Goal: Task Accomplishment & Management: Use online tool/utility

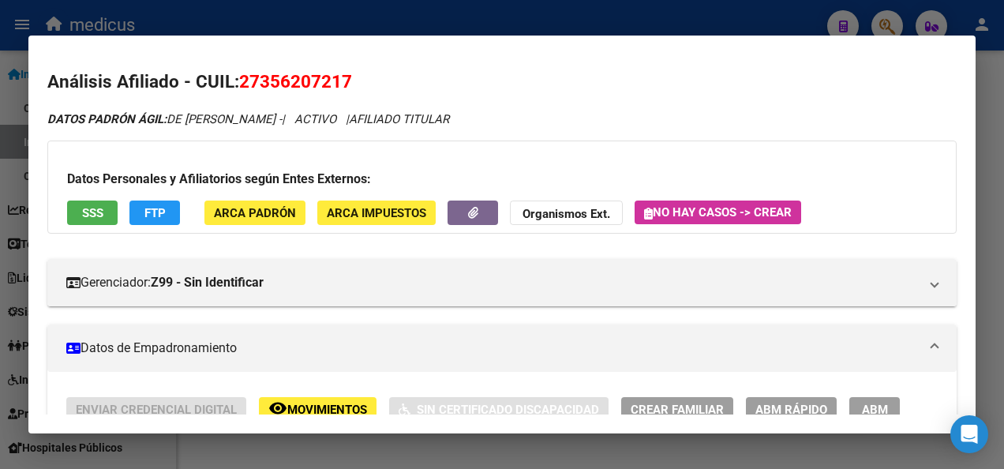
click at [338, 441] on div at bounding box center [502, 234] width 1004 height 469
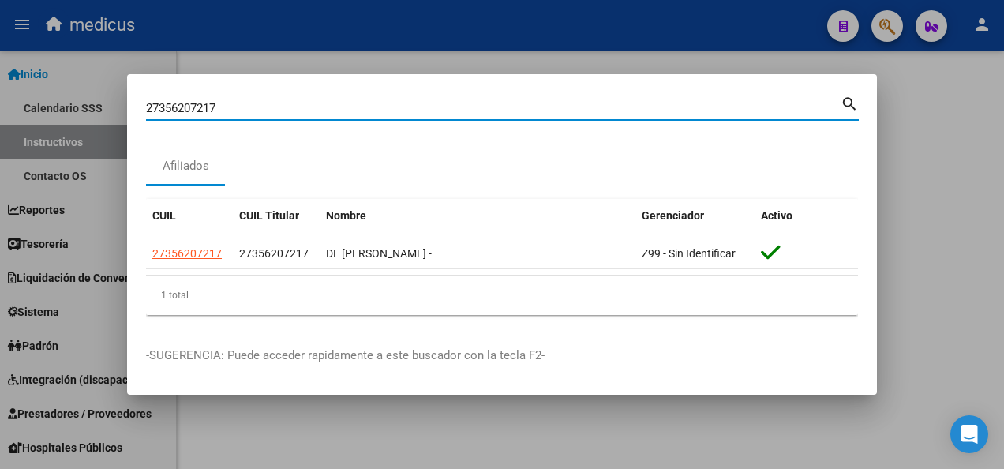
drag, startPoint x: 245, startPoint y: 104, endPoint x: 111, endPoint y: 106, distance: 133.5
click at [111, 106] on div "27356207217 Buscar (apellido, dni, cuil, nro traspaso, cuit, obra social) searc…" at bounding box center [502, 234] width 1004 height 469
paste input "0283288723"
type input "20283288723"
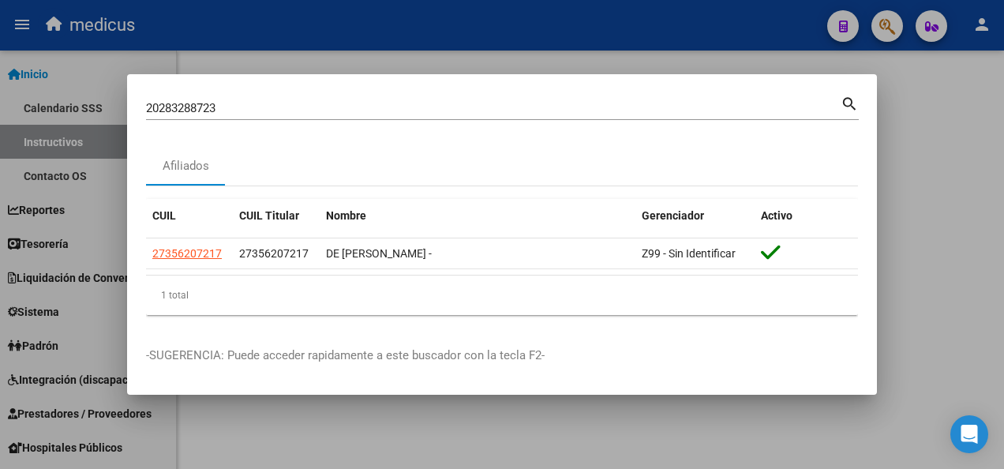
click at [844, 97] on mat-icon "search" at bounding box center [850, 102] width 18 height 19
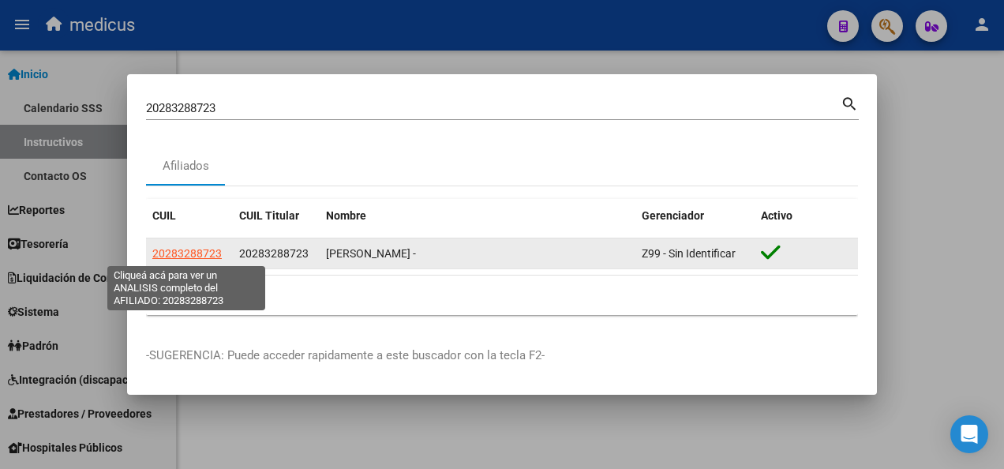
click at [180, 255] on span "20283288723" at bounding box center [186, 253] width 69 height 13
type textarea "20283288723"
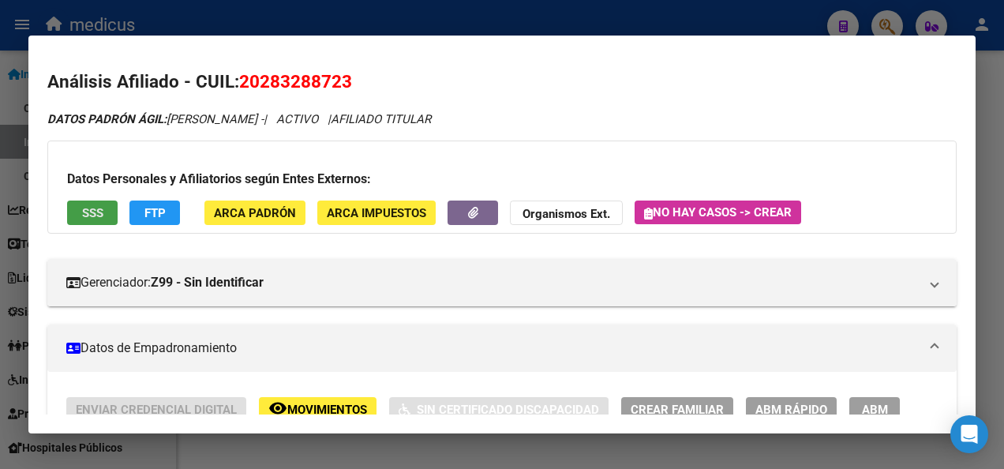
click at [88, 214] on span "SSS" at bounding box center [92, 213] width 21 height 14
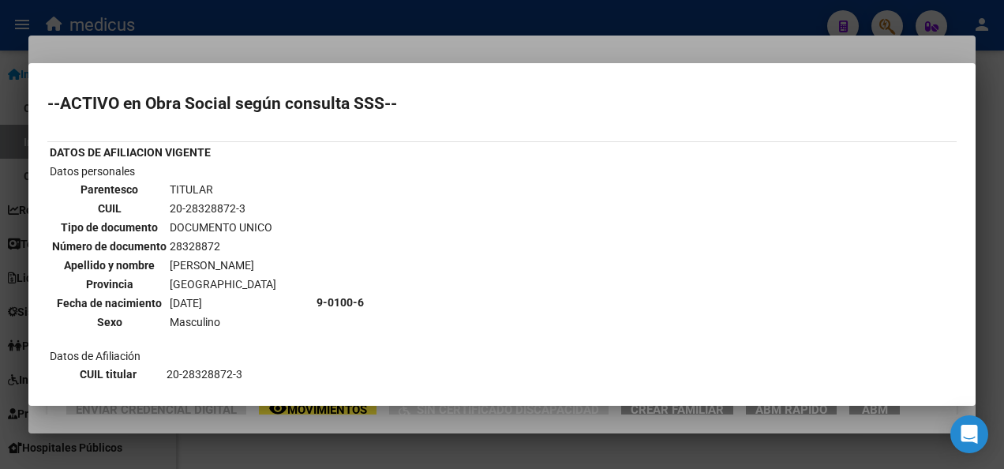
click at [541, 451] on div at bounding box center [502, 234] width 1004 height 469
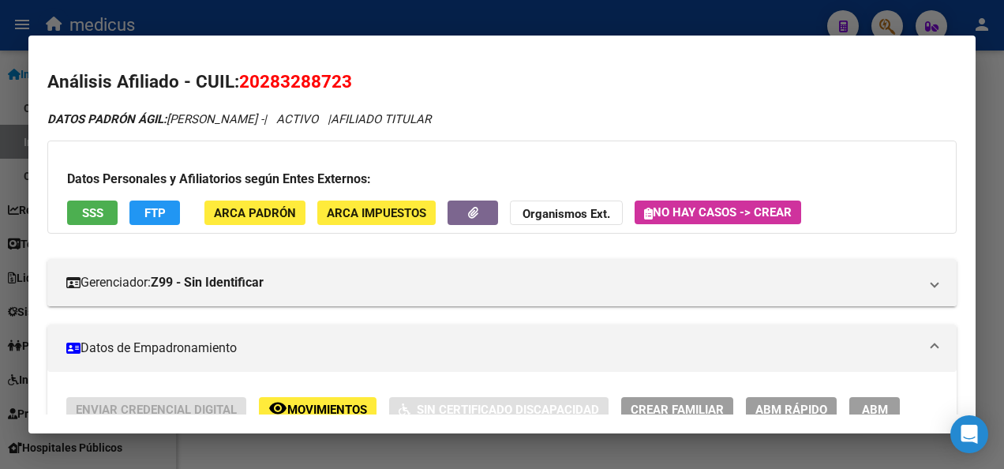
click at [296, 448] on div at bounding box center [502, 234] width 1004 height 469
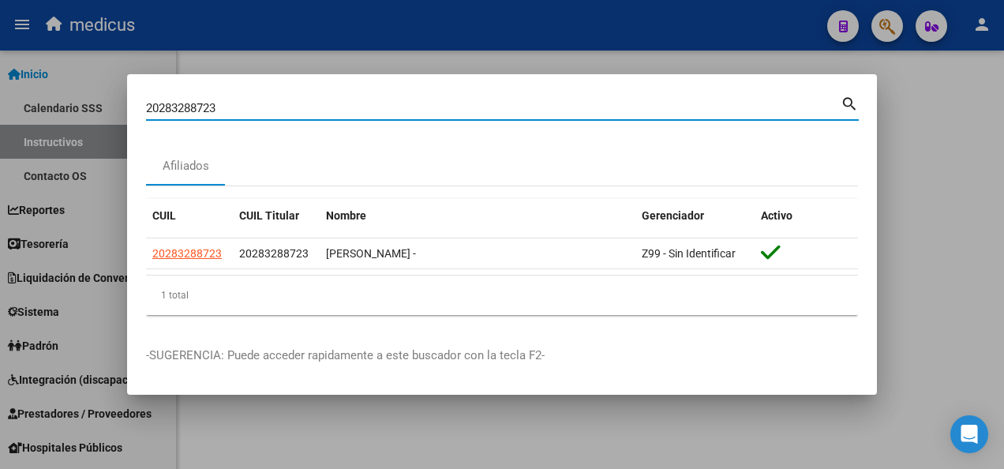
drag, startPoint x: 240, startPoint y: 106, endPoint x: 69, endPoint y: 116, distance: 170.9
click at [69, 116] on div "20283288723 Buscar (apellido, dni, cuil, nro traspaso, cuit, obra social) searc…" at bounding box center [502, 234] width 1004 height 469
paste input "6871608"
type input "20286871608"
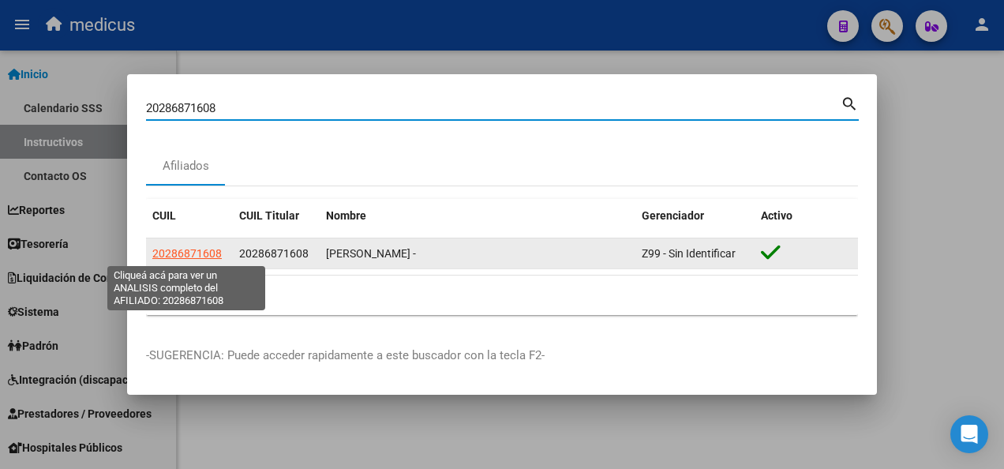
click at [171, 257] on span "20286871608" at bounding box center [186, 253] width 69 height 13
type textarea "20286871608"
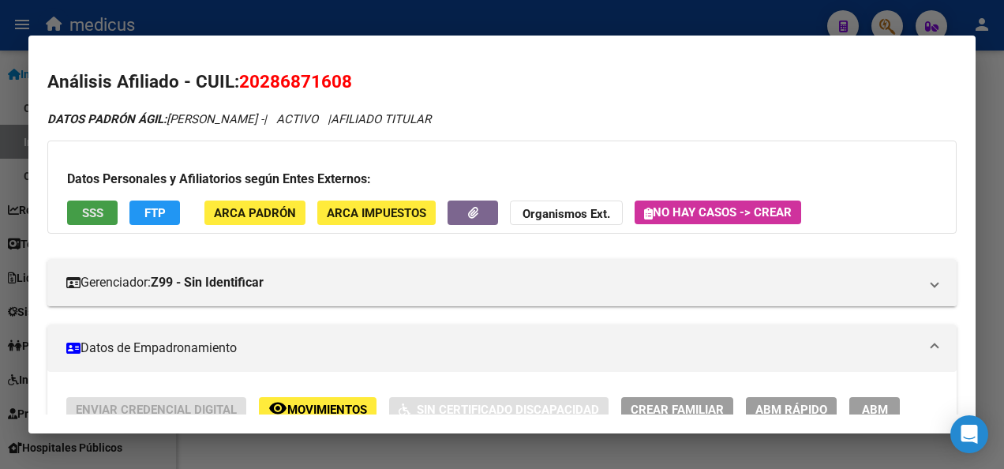
click at [93, 212] on span "SSS" at bounding box center [92, 213] width 21 height 14
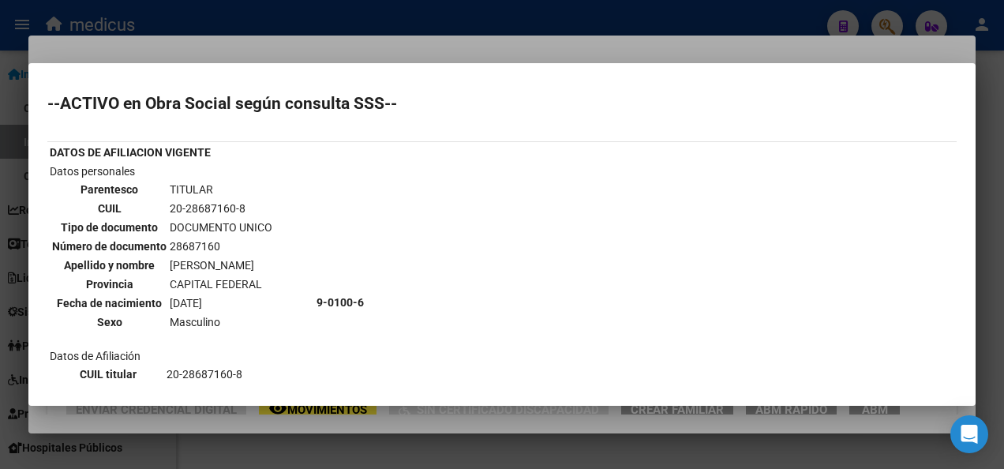
click at [311, 437] on div at bounding box center [502, 234] width 1004 height 469
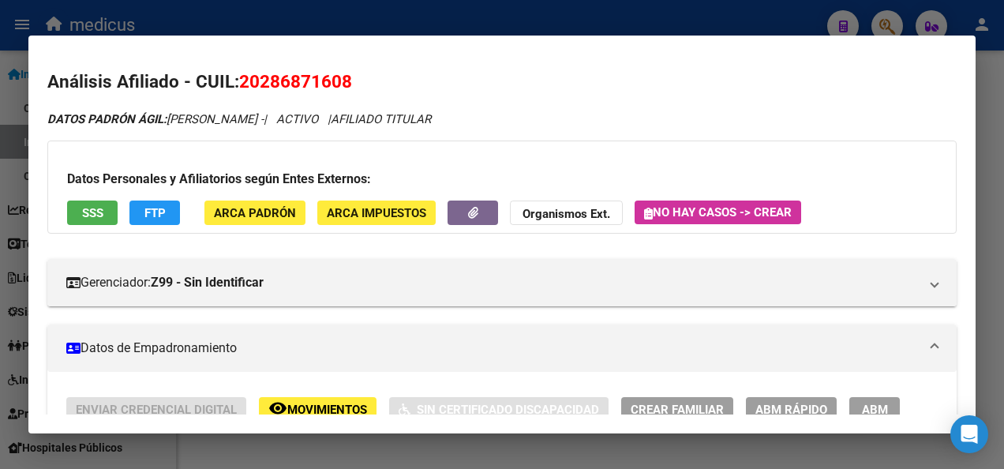
click at [311, 437] on div at bounding box center [502, 234] width 1004 height 469
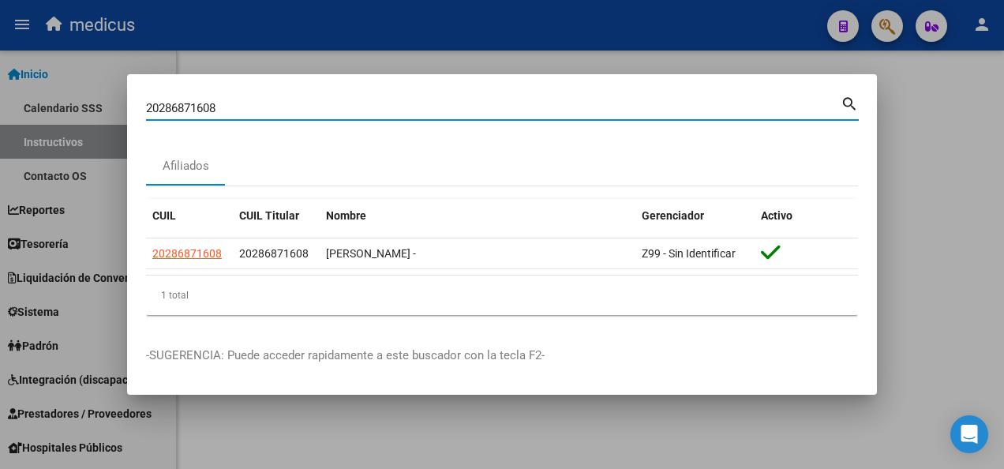
drag, startPoint x: 232, startPoint y: 104, endPoint x: 123, endPoint y: 109, distance: 109.1
click at [123, 109] on div "20286871608 Buscar (apellido, dni, cuil, nro traspaso, cuit, obra social) searc…" at bounding box center [502, 234] width 1004 height 469
paste input "7300861526"
type input "27300861526"
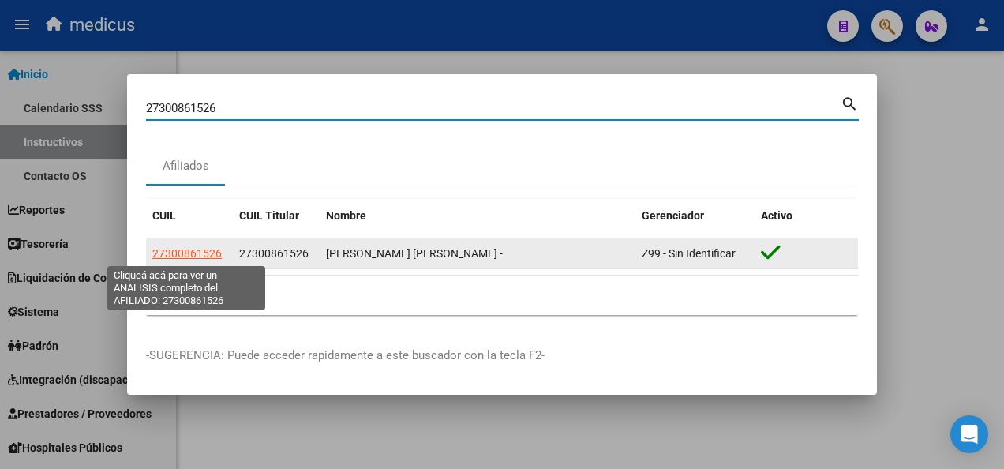
click at [190, 248] on span "27300861526" at bounding box center [186, 253] width 69 height 13
type textarea "27300861526"
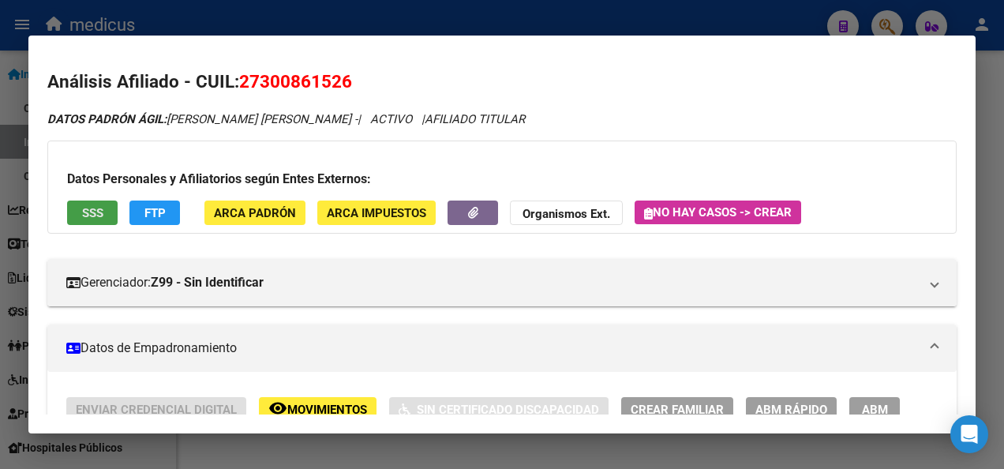
click at [92, 210] on span "SSS" at bounding box center [92, 213] width 21 height 14
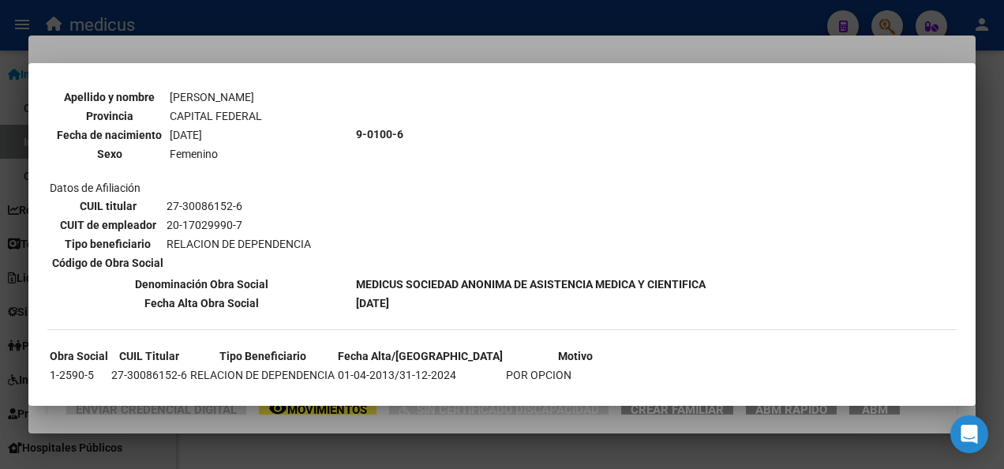
scroll to position [717, 0]
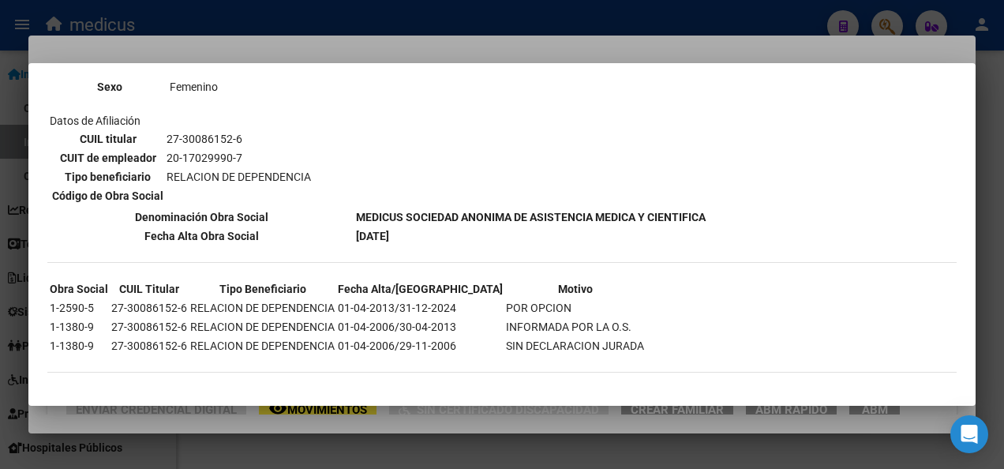
click at [332, 450] on div at bounding box center [502, 234] width 1004 height 469
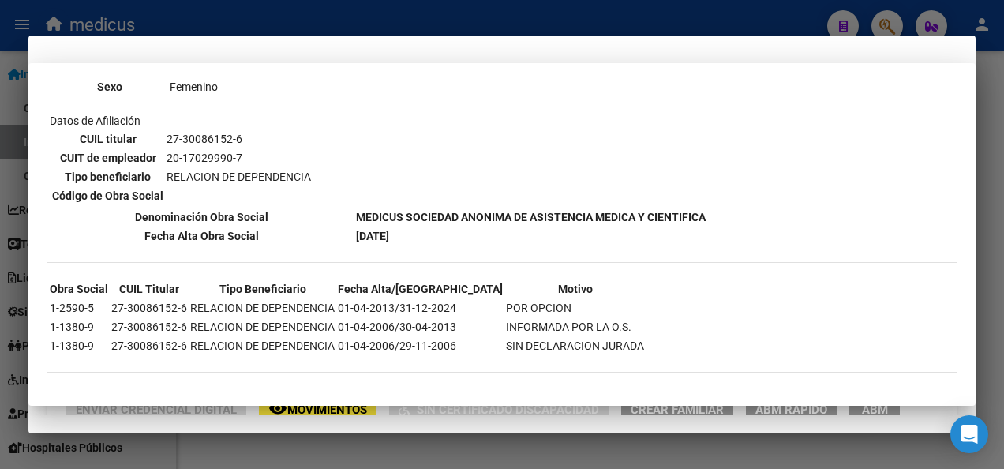
click at [332, 450] on div at bounding box center [502, 234] width 1004 height 469
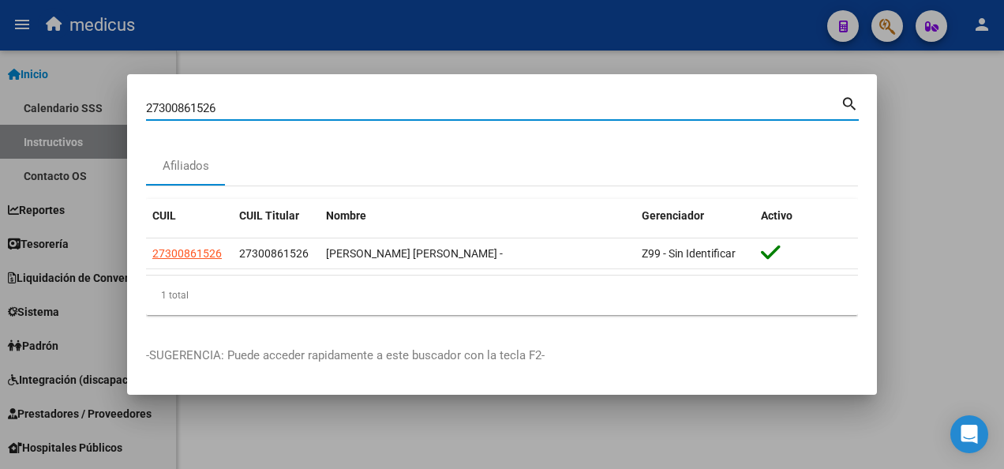
drag, startPoint x: 235, startPoint y: 101, endPoint x: 70, endPoint y: 101, distance: 164.3
click at [71, 101] on div "27300861526 Buscar (apellido, dni, cuil, [PERSON_NAME], cuit, obra social) sear…" at bounding box center [502, 234] width 1004 height 469
paste input "0376043089"
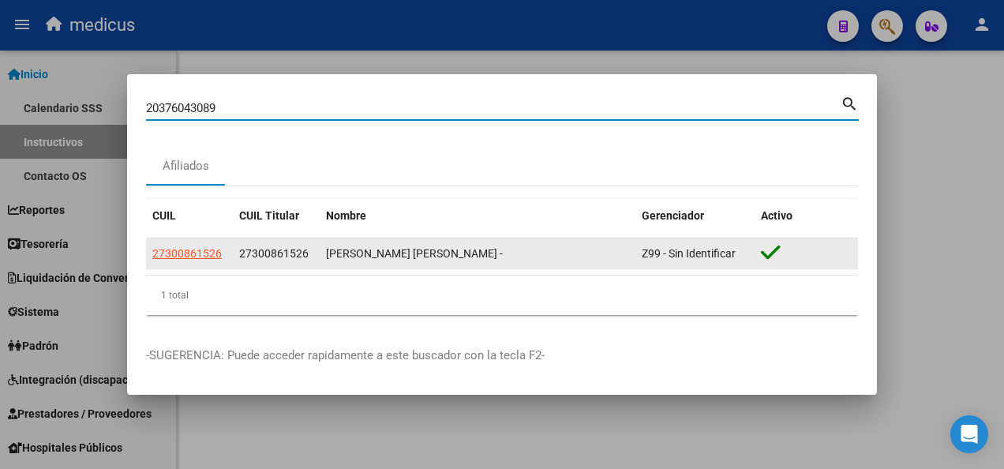
type input "20376043089"
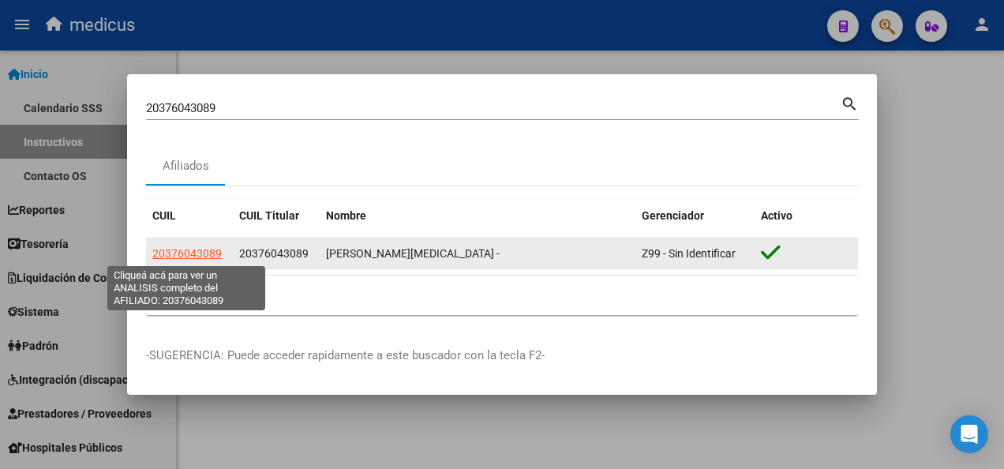
click at [201, 253] on span "20376043089" at bounding box center [186, 253] width 69 height 13
type textarea "20376043089"
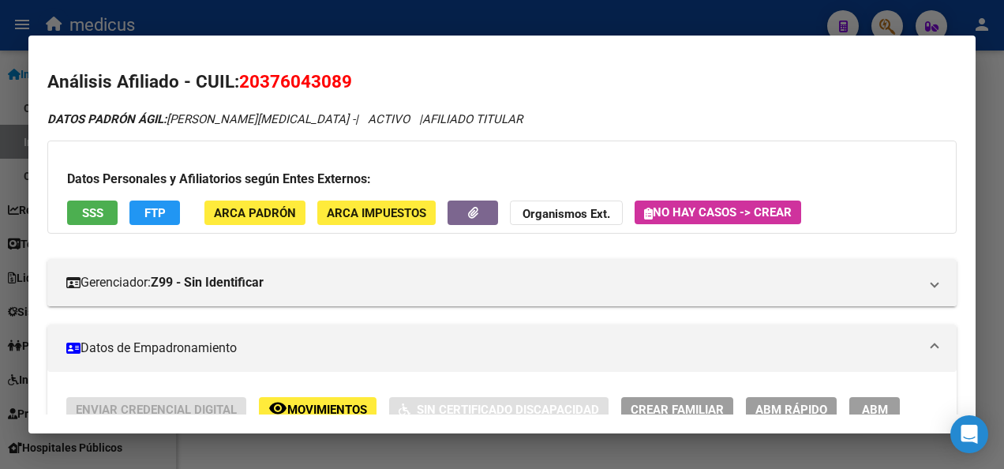
click at [69, 207] on button "SSS" at bounding box center [92, 213] width 51 height 24
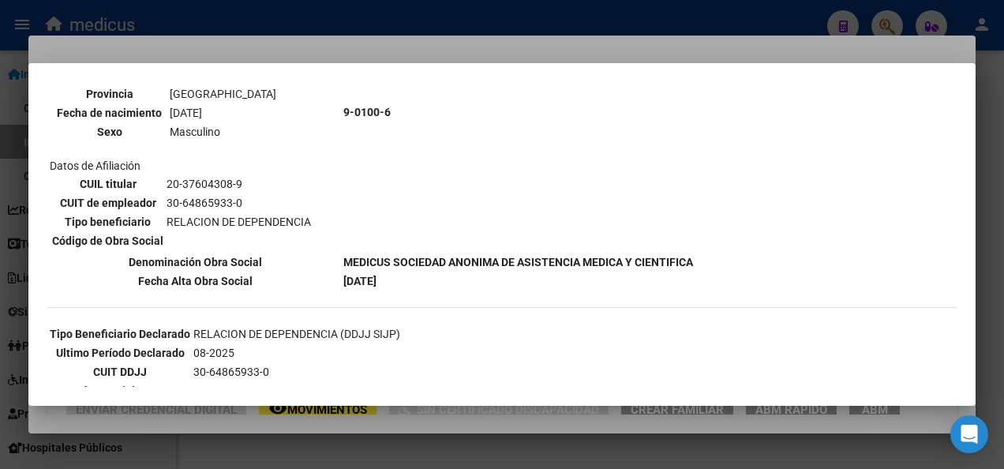
scroll to position [62, 0]
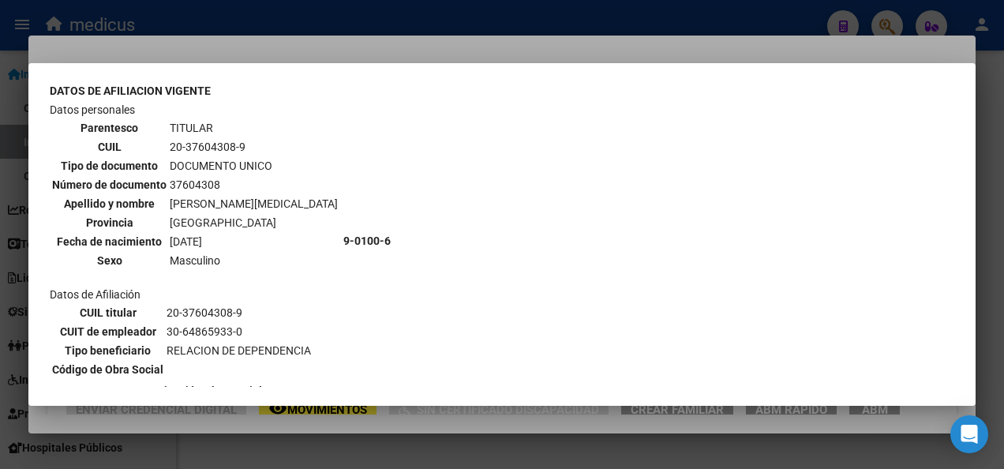
click at [305, 450] on div at bounding box center [502, 234] width 1004 height 469
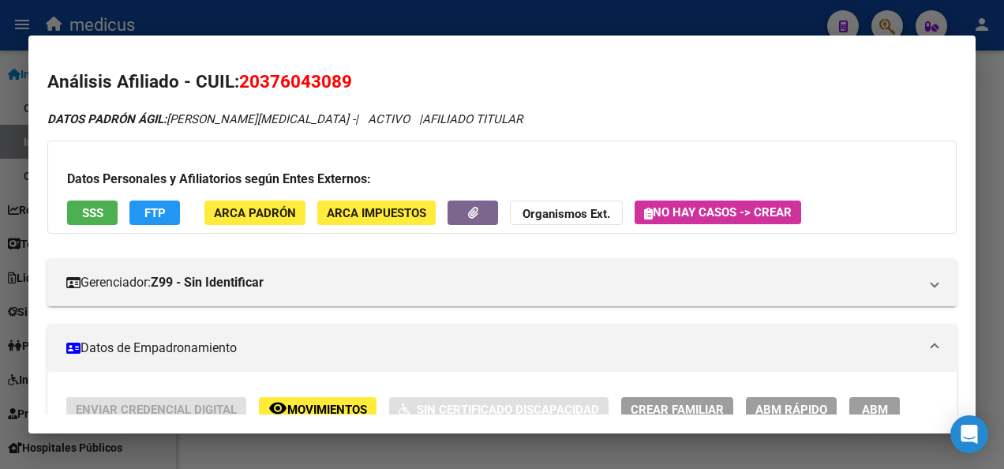
click at [305, 450] on div at bounding box center [502, 234] width 1004 height 469
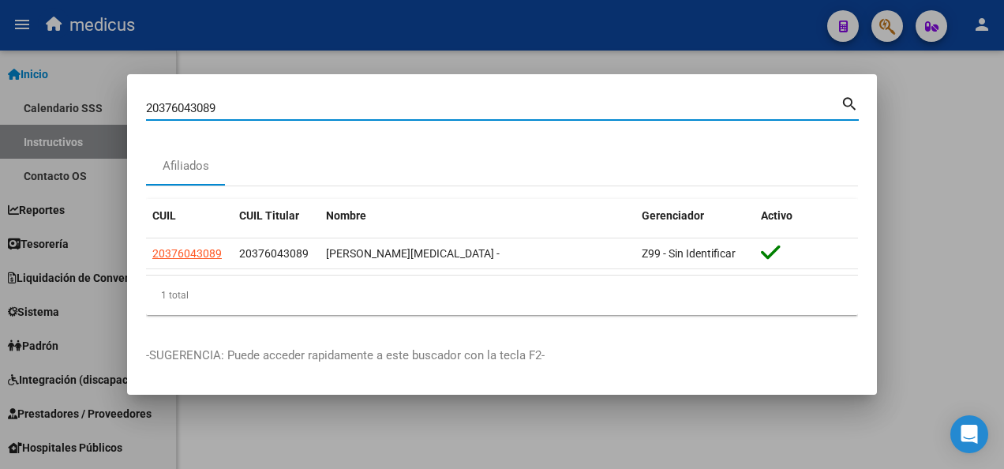
drag, startPoint x: 242, startPoint y: 109, endPoint x: 81, endPoint y: 108, distance: 161.9
click at [81, 108] on div "20376043089 Buscar (apellido, dni, cuil, nro traspaso, cuit, obra social) searc…" at bounding box center [502, 234] width 1004 height 469
paste input "4939761647"
type input "24939761647"
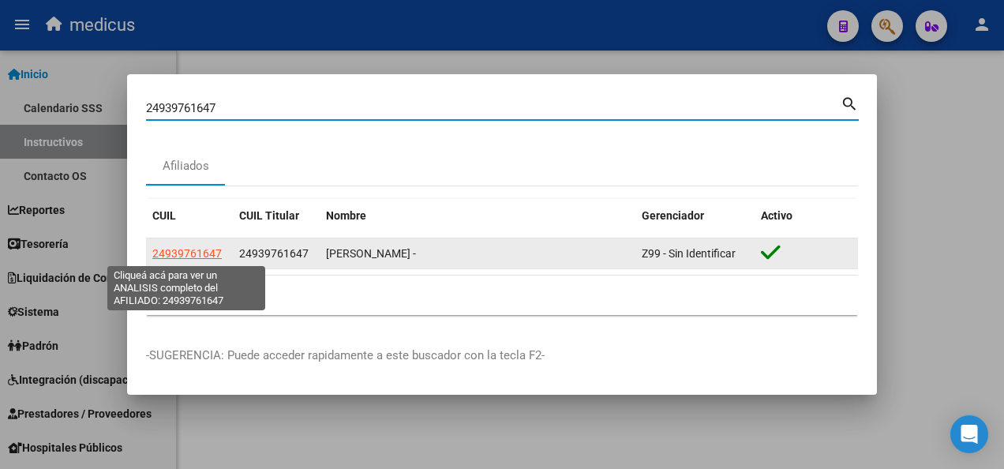
click at [195, 248] on span "24939761647" at bounding box center [186, 253] width 69 height 13
type textarea "24939761647"
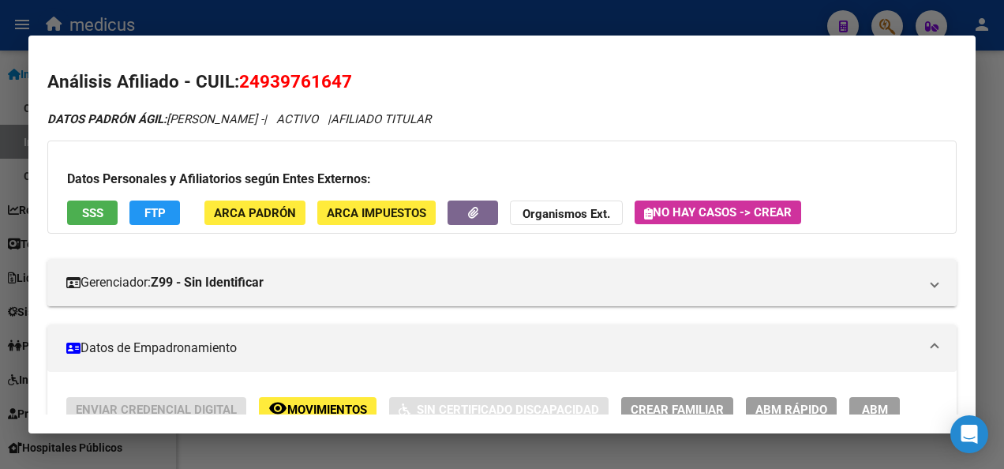
click at [107, 212] on button "SSS" at bounding box center [92, 213] width 51 height 24
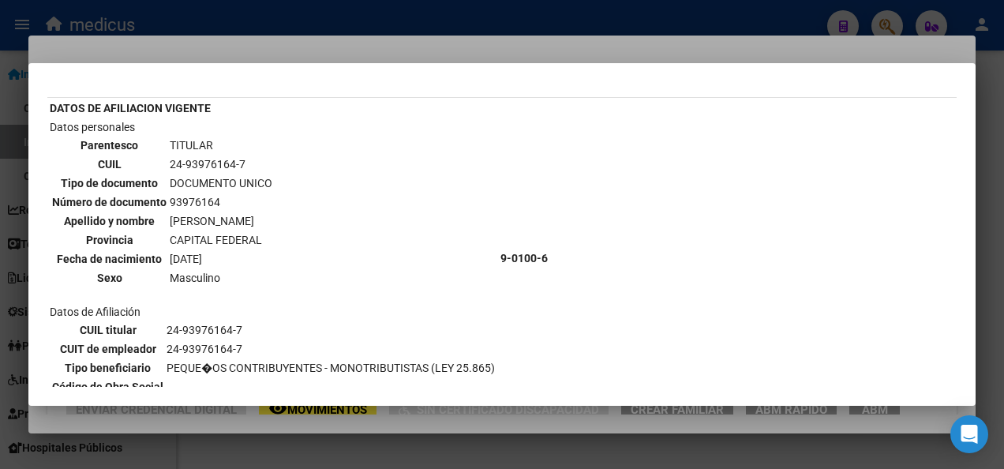
scroll to position [79, 0]
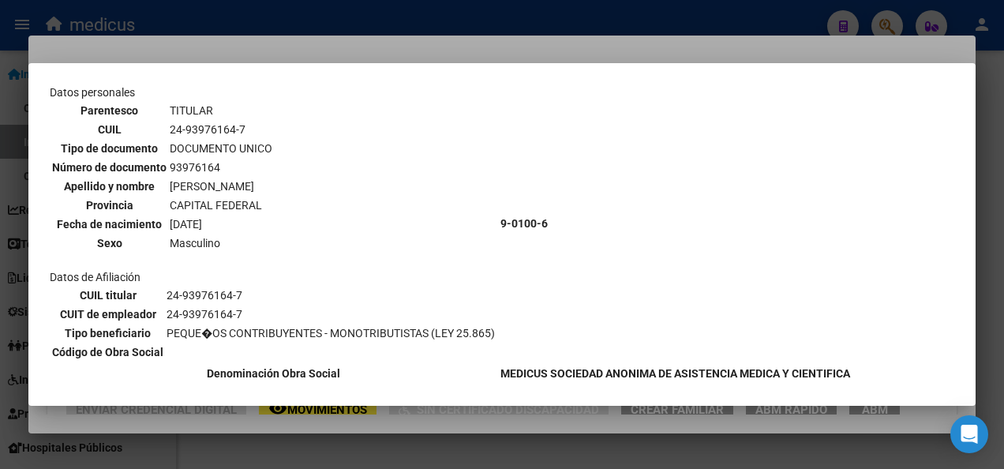
click at [415, 449] on div at bounding box center [502, 234] width 1004 height 469
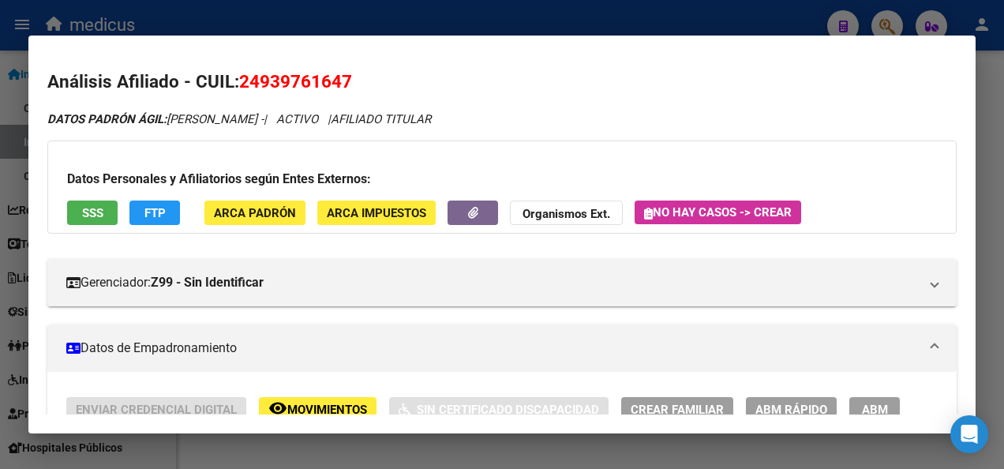
click at [415, 449] on div at bounding box center [502, 234] width 1004 height 469
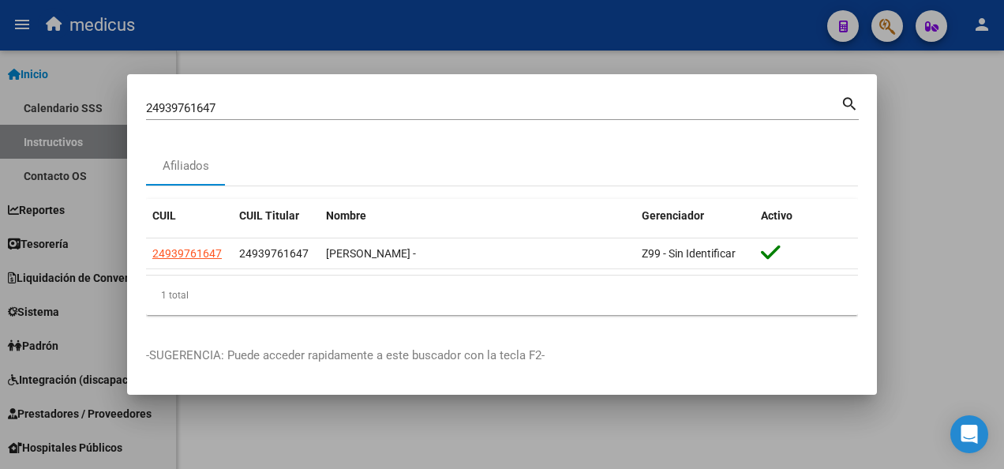
drag, startPoint x: 229, startPoint y: 99, endPoint x: 179, endPoint y: 106, distance: 50.3
click at [179, 106] on div "24939761647 [PERSON_NAME] (apellido, dni, [PERSON_NAME], [PERSON_NAME], cuit, o…" at bounding box center [493, 108] width 695 height 24
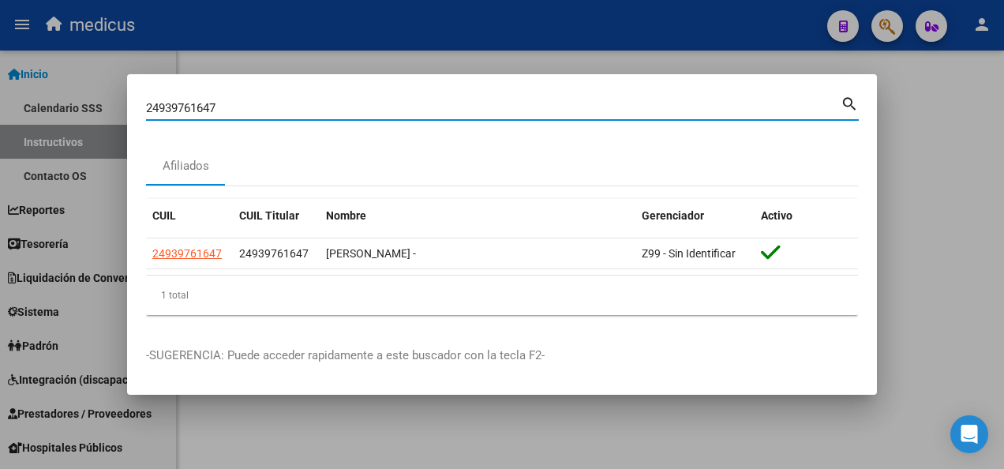
drag, startPoint x: 223, startPoint y: 105, endPoint x: 141, endPoint y: 107, distance: 82.9
click at [141, 107] on mat-dialog-content "24939761647 Buscar (apellido, dni, cuil, nro traspaso, cuit, obra social) searc…" at bounding box center [502, 210] width 750 height 235
paste input "0376043089"
type input "20376043089"
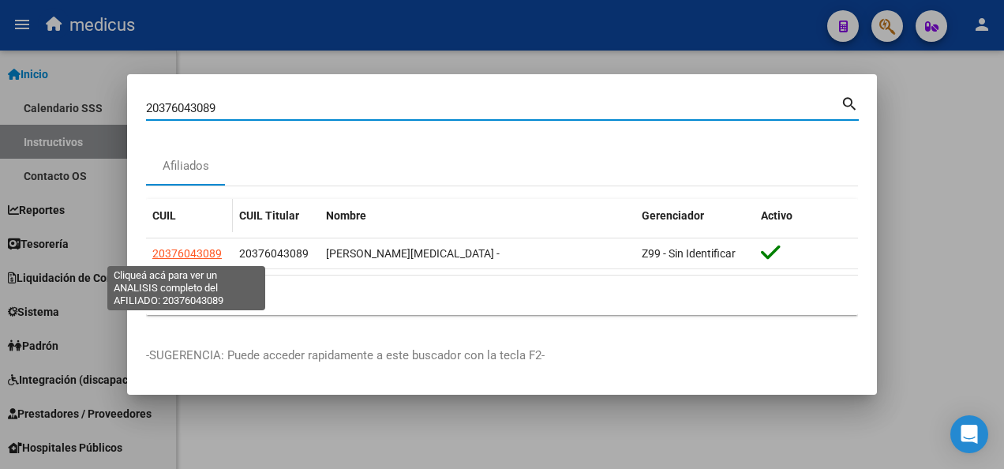
click at [176, 251] on span "20376043089" at bounding box center [186, 253] width 69 height 13
type textarea "20376043089"
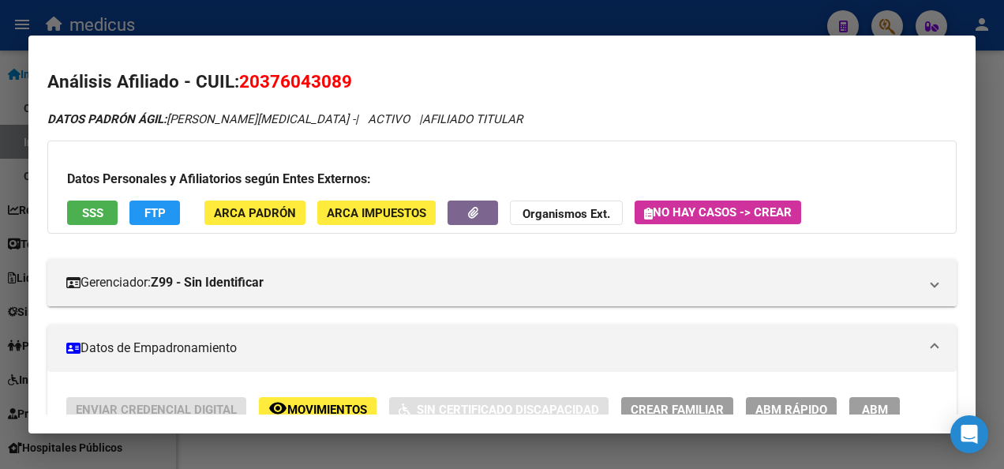
click at [102, 213] on span "SSS" at bounding box center [92, 213] width 21 height 14
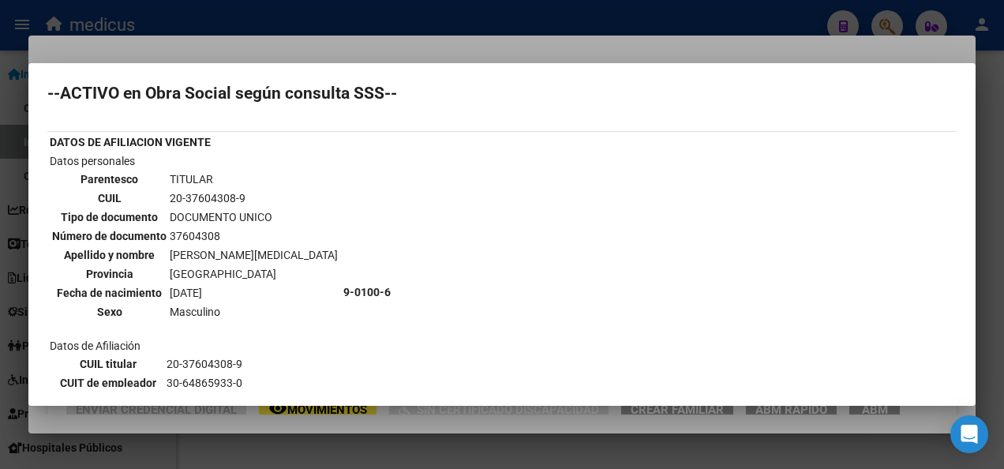
scroll to position [0, 0]
